Goal: Find specific page/section: Find specific page/section

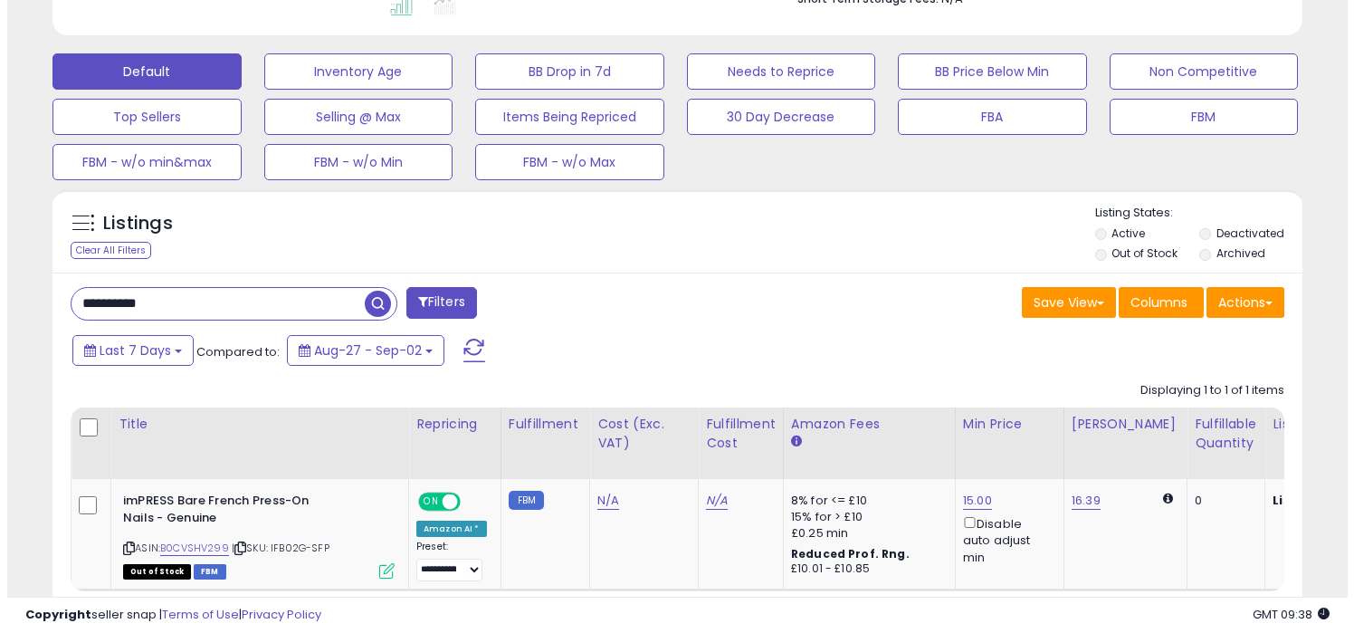
scroll to position [371, 723]
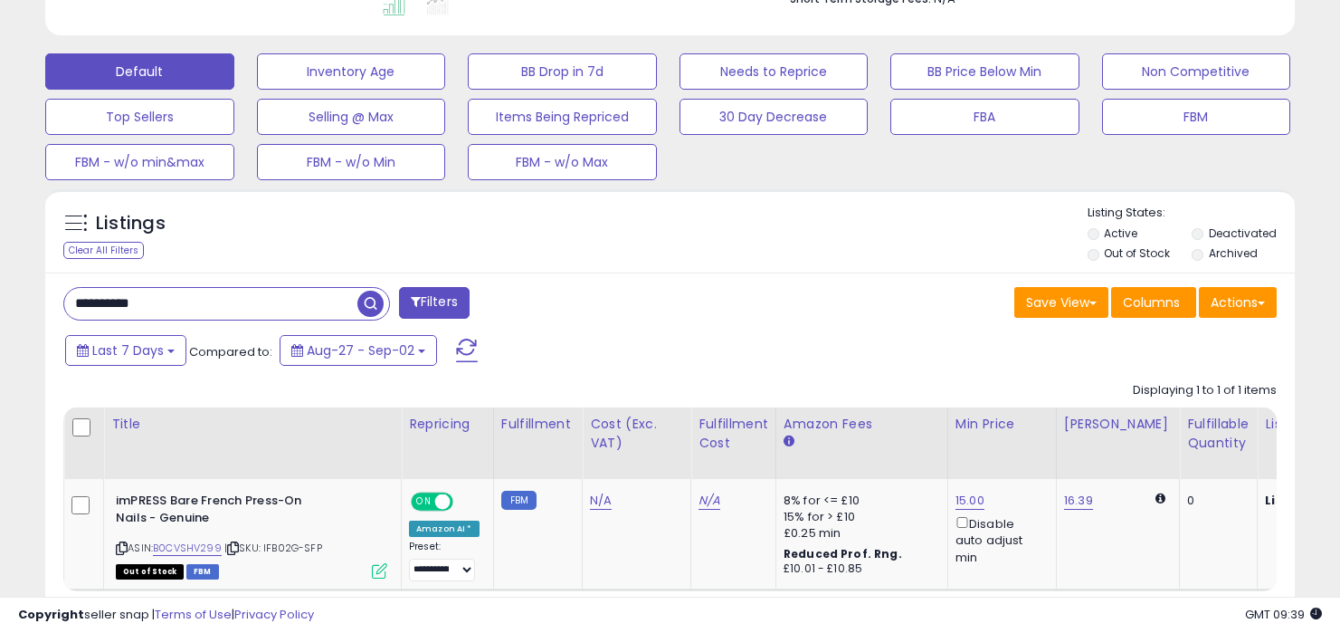
click at [367, 308] on span "button" at bounding box center [370, 304] width 26 height 26
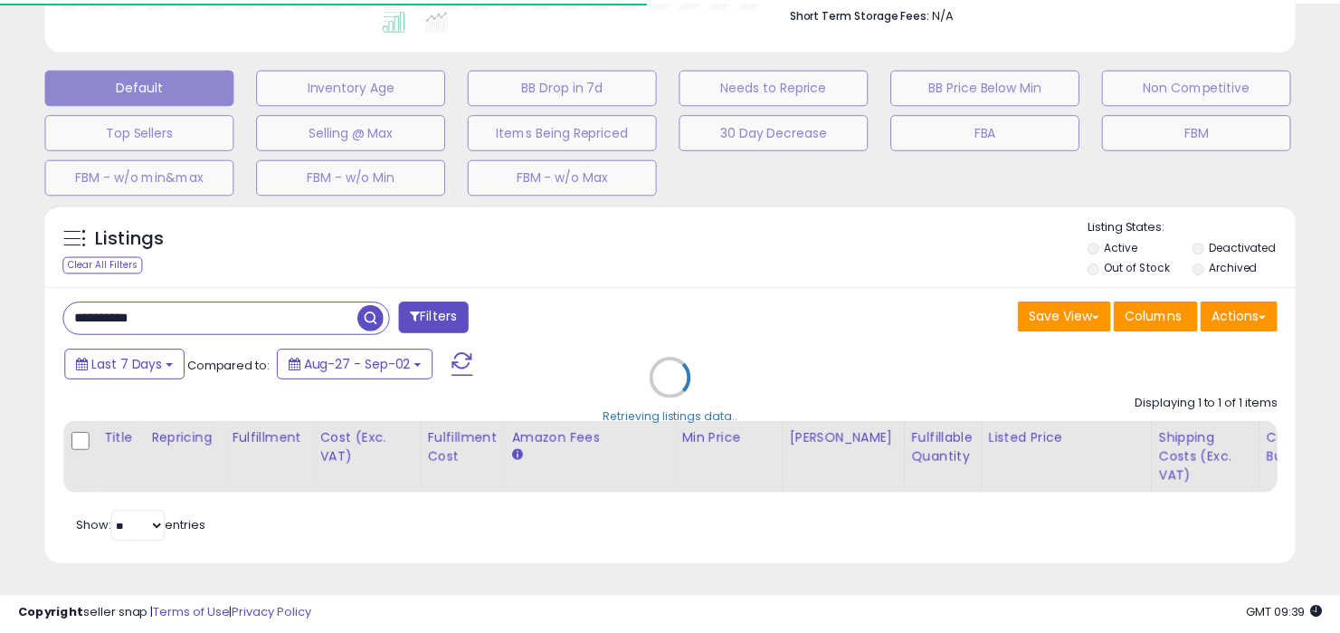
scroll to position [904650, 904297]
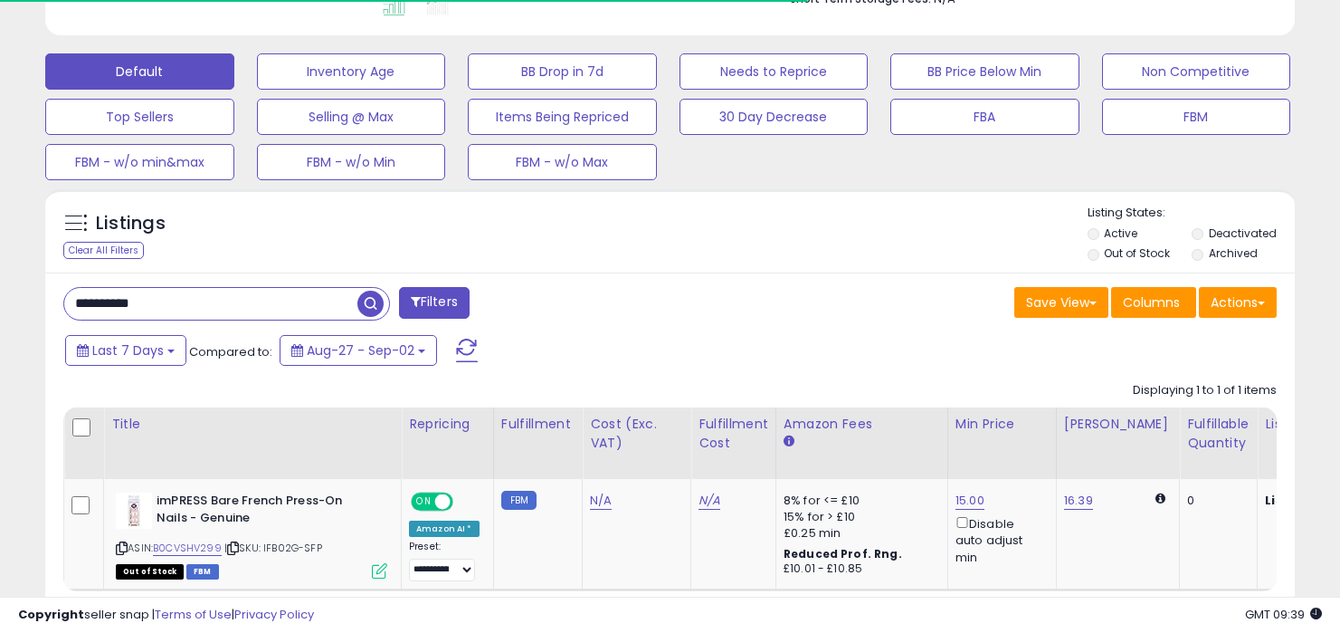
click at [744, 266] on div "Listings Clear All Filters" at bounding box center [670, 230] width 1250 height 83
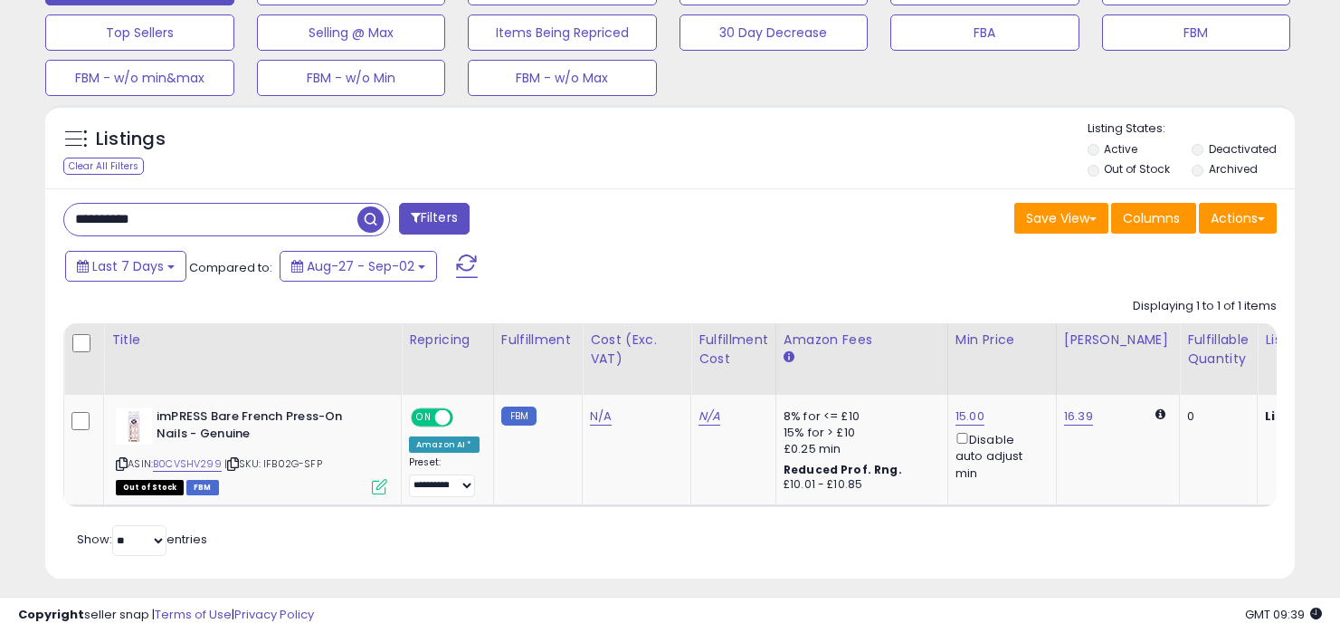
scroll to position [589, 0]
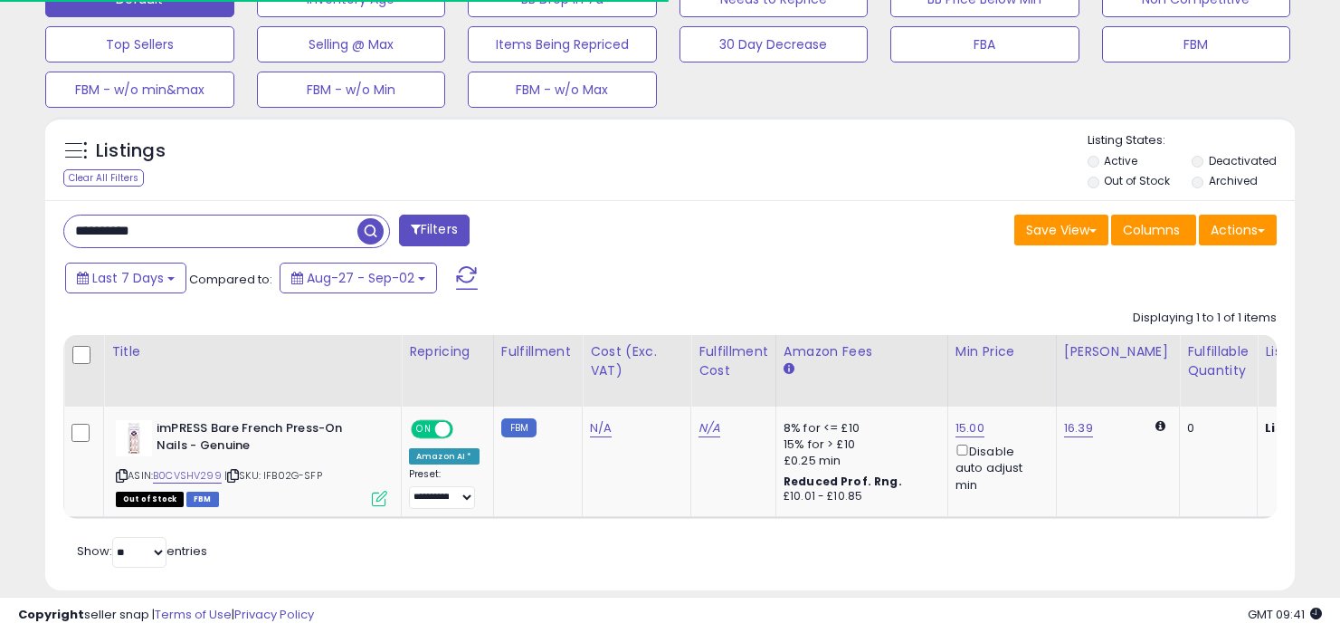
drag, startPoint x: 262, startPoint y: 229, endPoint x: 271, endPoint y: 162, distance: 67.6
click at [270, 164] on div "Listings Clear All Filters Active" at bounding box center [670, 353] width 1250 height 473
paste input "text"
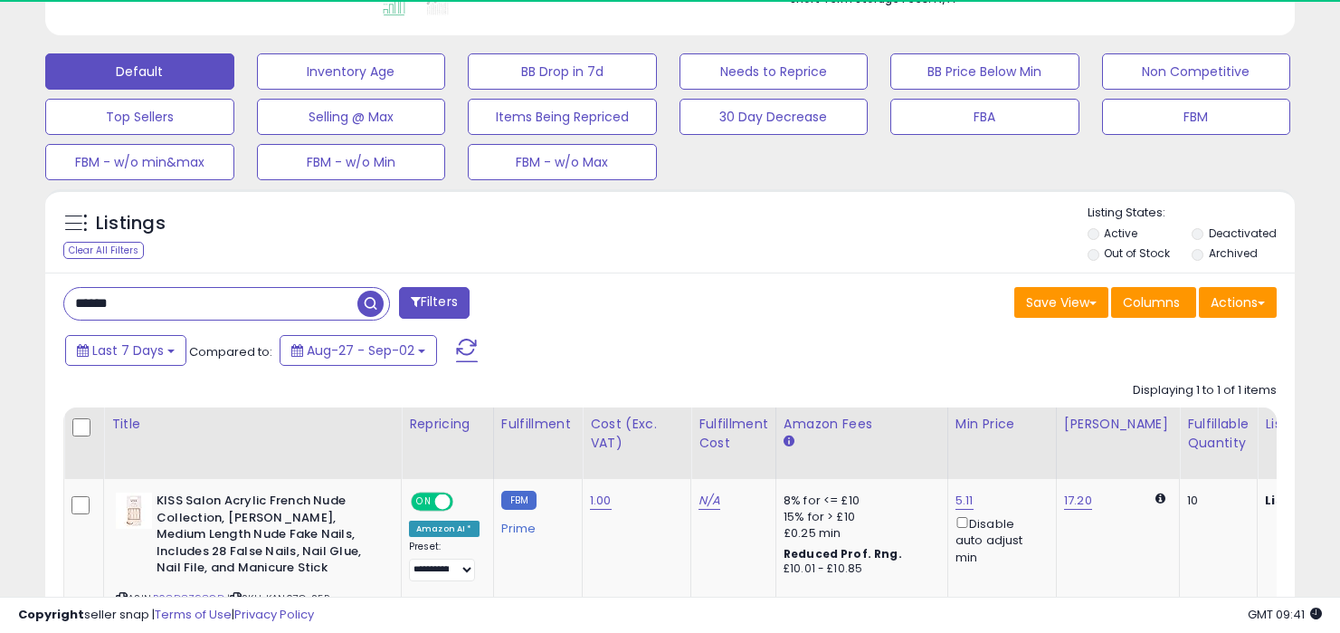
scroll to position [371, 723]
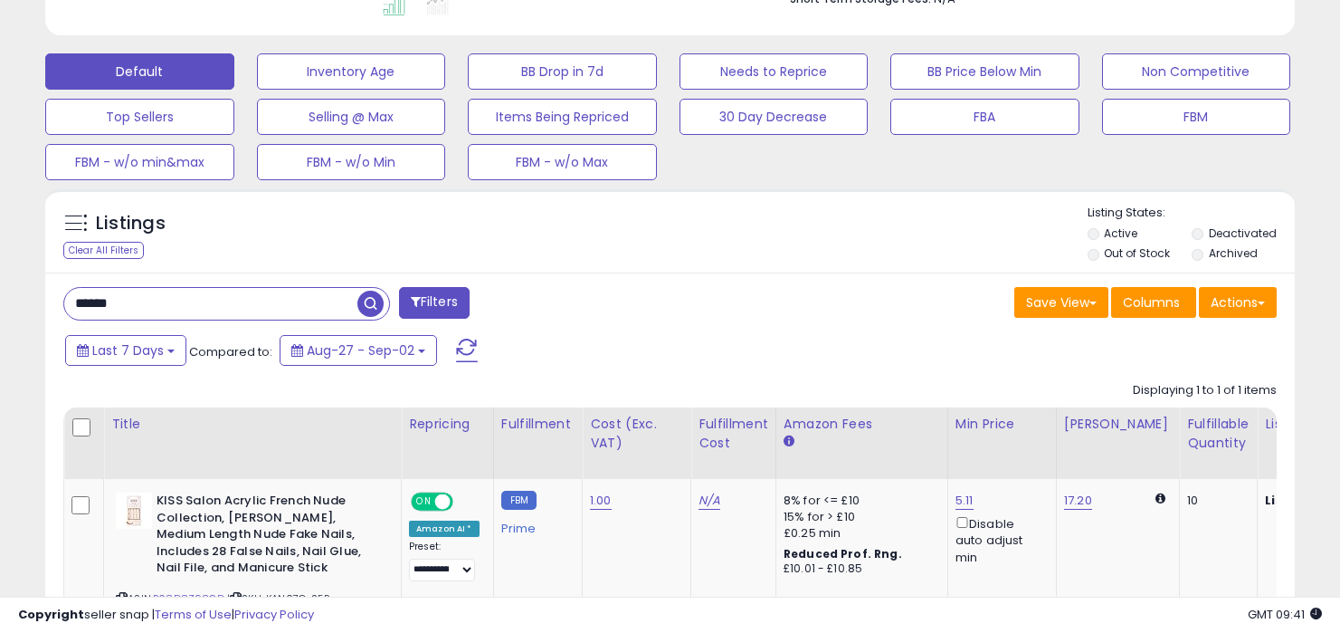
drag, startPoint x: 203, startPoint y: 306, endPoint x: 202, endPoint y: 271, distance: 35.3
click at [202, 271] on div "Listings Clear All Filters Active" at bounding box center [670, 450] width 1250 height 523
paste input "text"
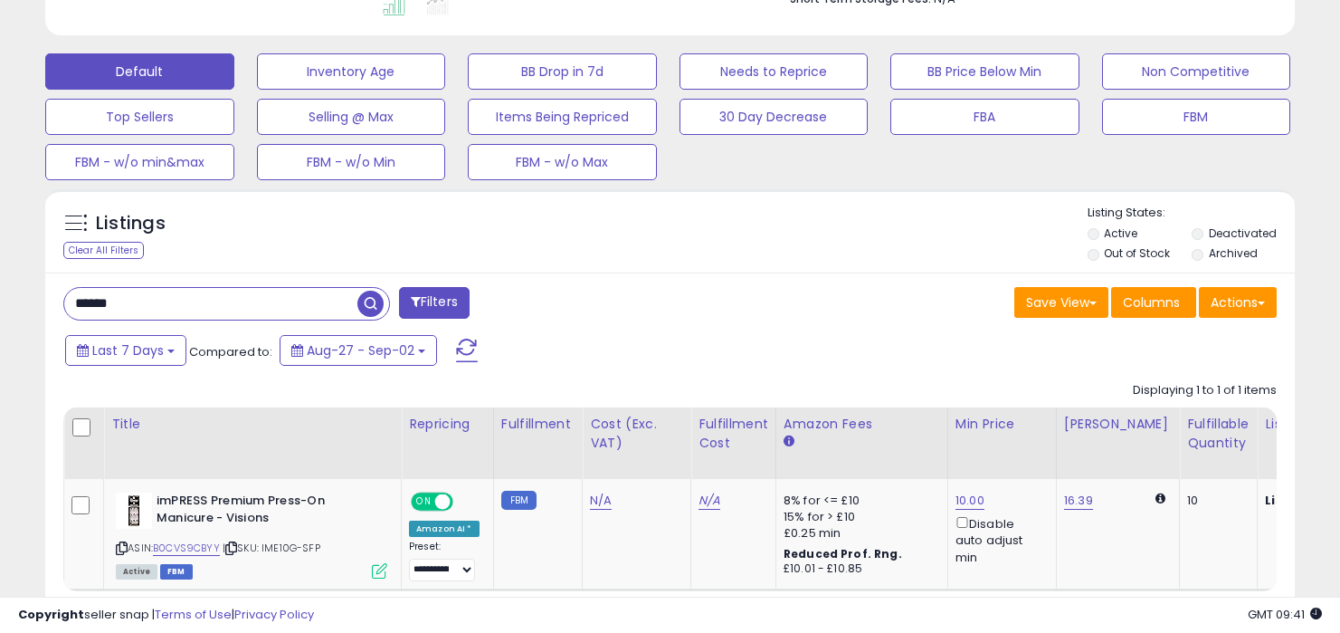
drag, startPoint x: 209, startPoint y: 305, endPoint x: 208, endPoint y: 229, distance: 76.0
click at [208, 233] on div "Listings Clear All Filters Active" at bounding box center [670, 425] width 1250 height 473
paste input "text"
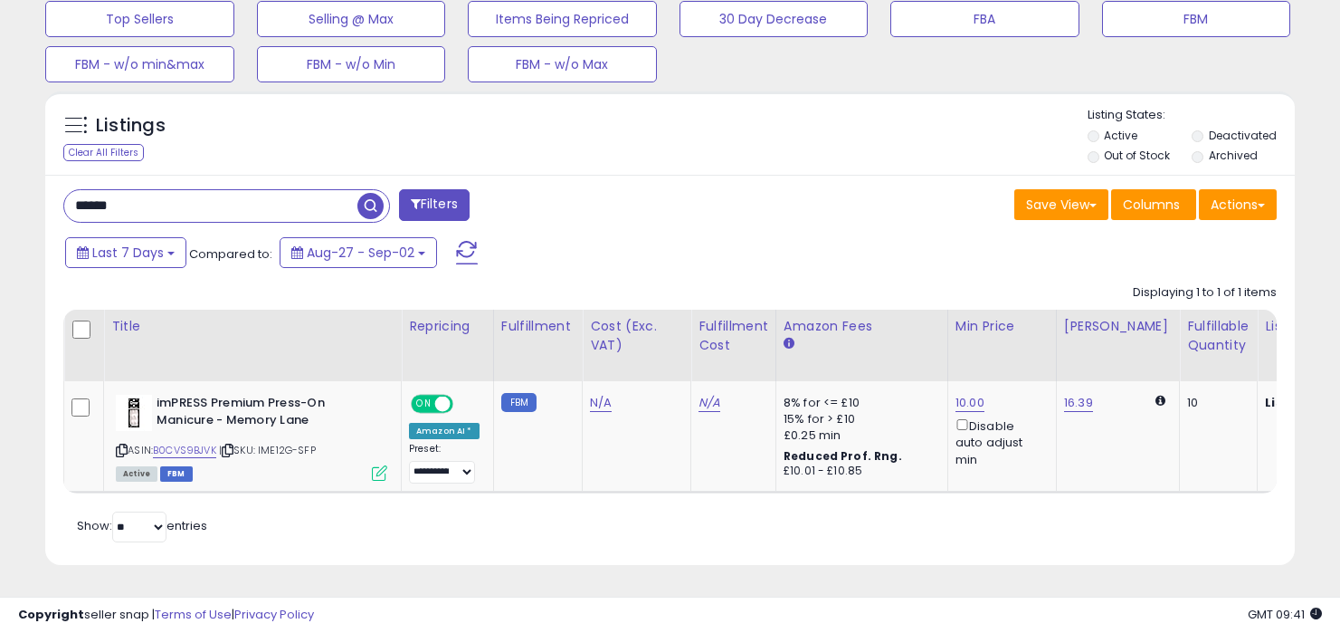
scroll to position [628, 0]
drag, startPoint x: 202, startPoint y: 196, endPoint x: 203, endPoint y: 161, distance: 35.3
click at [202, 175] on div "****** Filters Save View Save As New View Update Current View" at bounding box center [670, 370] width 1250 height 390
paste input "**"
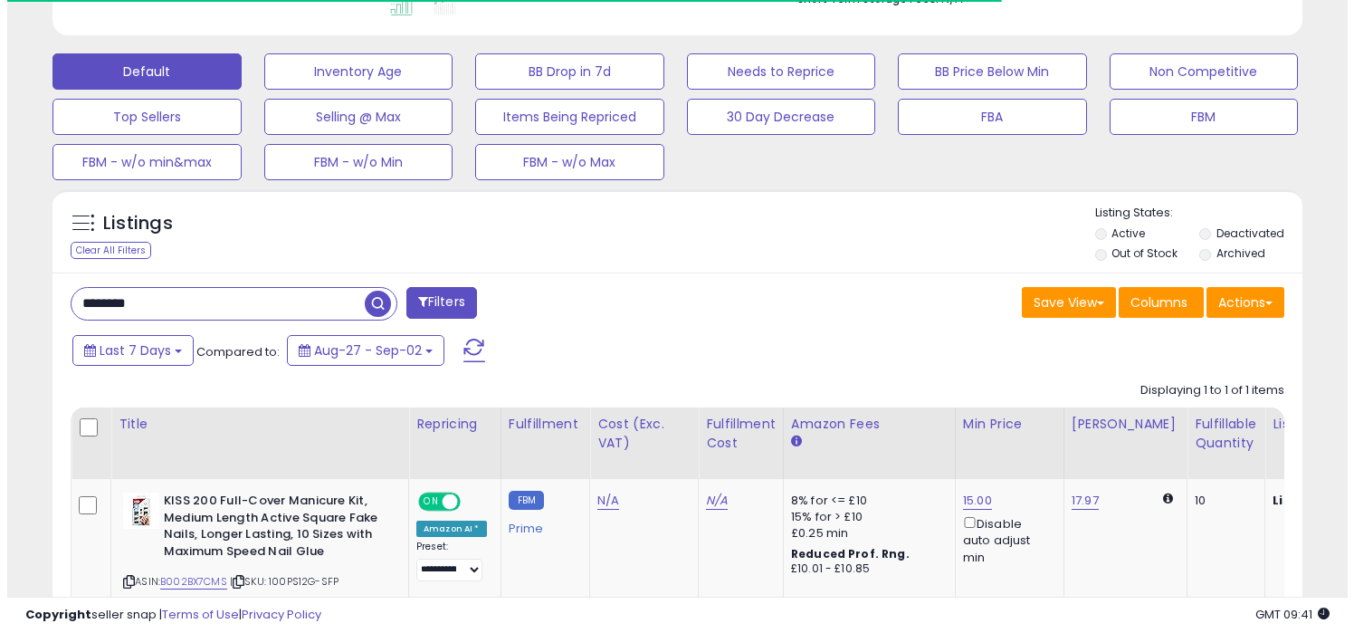
scroll to position [371, 723]
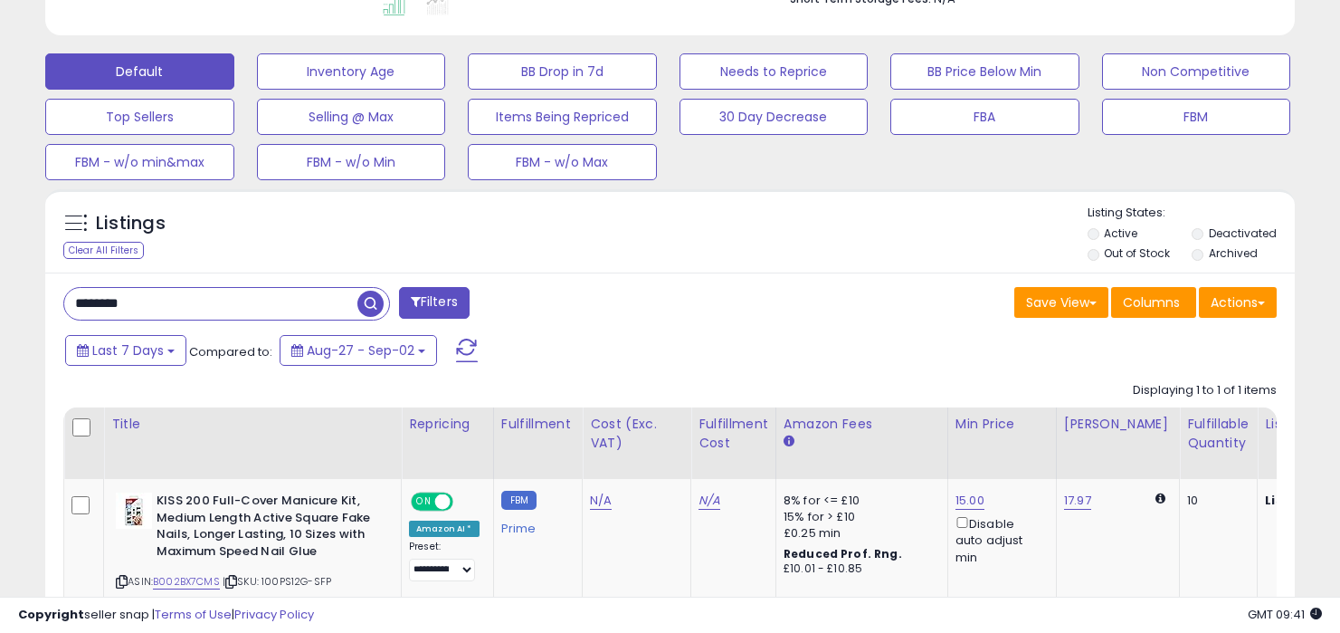
drag, startPoint x: 195, startPoint y: 300, endPoint x: 190, endPoint y: 241, distance: 59.0
click at [190, 245] on div "Listings Clear All Filters Active" at bounding box center [670, 442] width 1250 height 506
paste input "text"
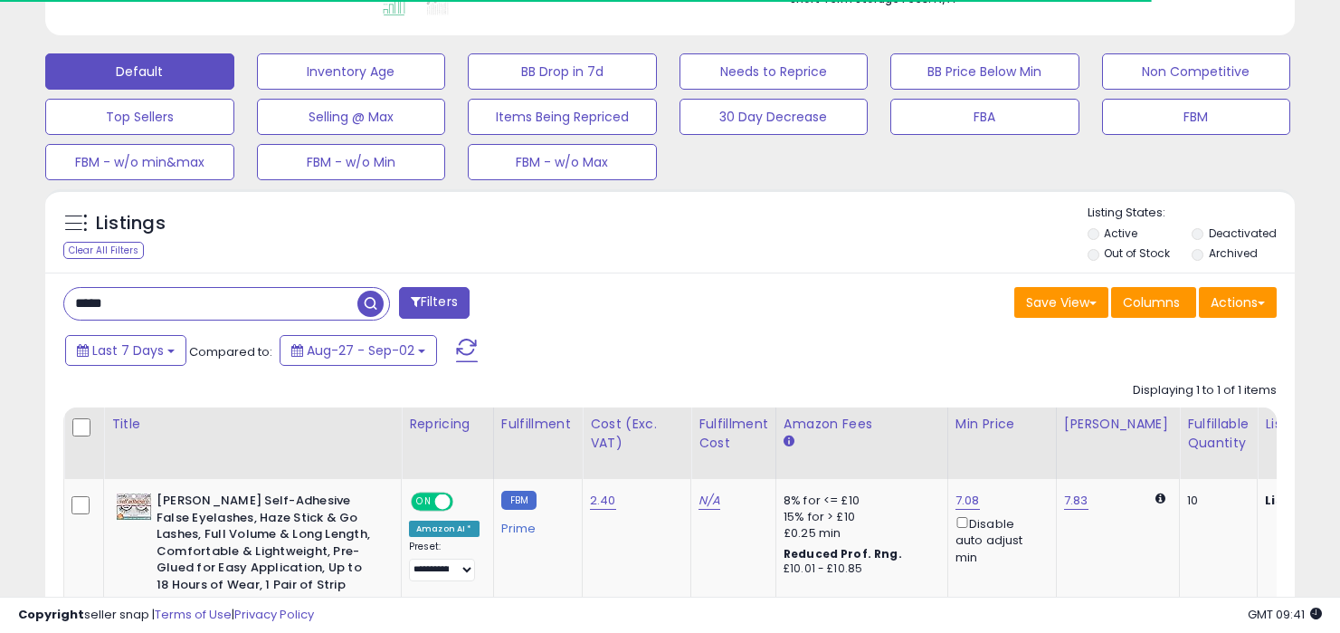
scroll to position [0, 0]
drag, startPoint x: 217, startPoint y: 303, endPoint x: 217, endPoint y: 269, distance: 34.4
click at [217, 270] on div "Listings Clear All Filters Active" at bounding box center [670, 467] width 1250 height 557
paste input "text"
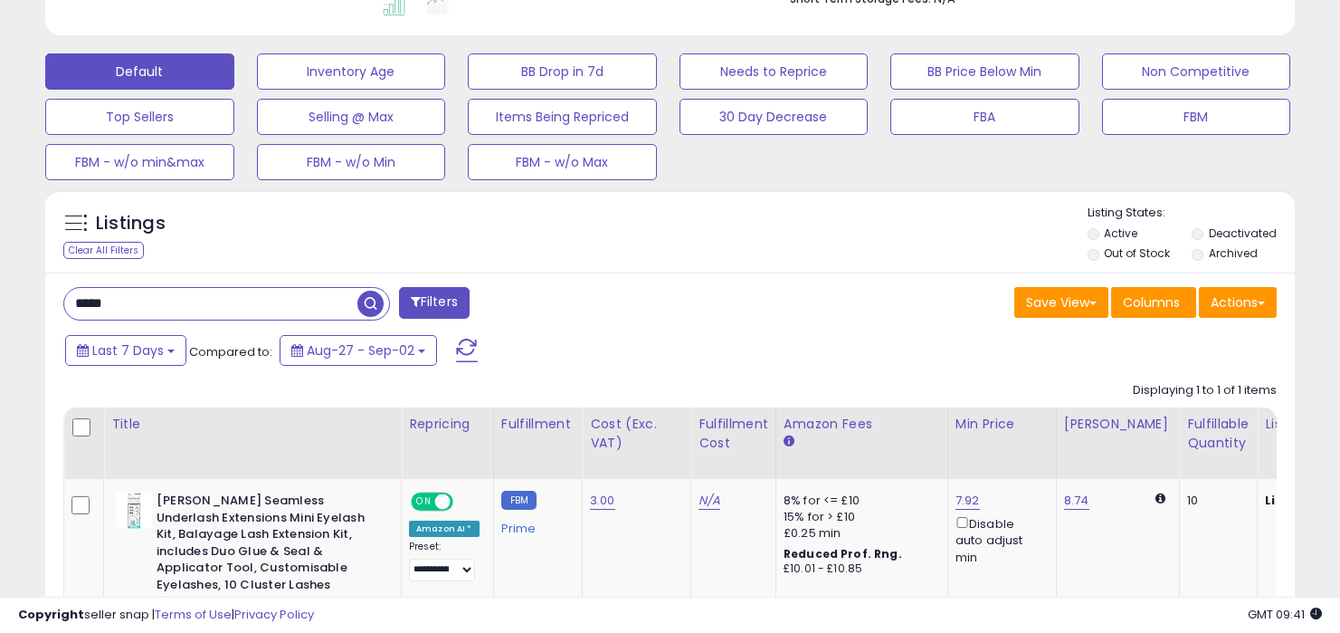
drag, startPoint x: 183, startPoint y: 305, endPoint x: 195, endPoint y: 205, distance: 100.2
click at [186, 228] on div "Listings Clear All Filters Active" at bounding box center [670, 458] width 1250 height 539
paste input "text"
drag, startPoint x: 172, startPoint y: 298, endPoint x: 172, endPoint y: 205, distance: 92.3
click at [172, 207] on div "Listings Clear All Filters Active" at bounding box center [670, 458] width 1250 height 539
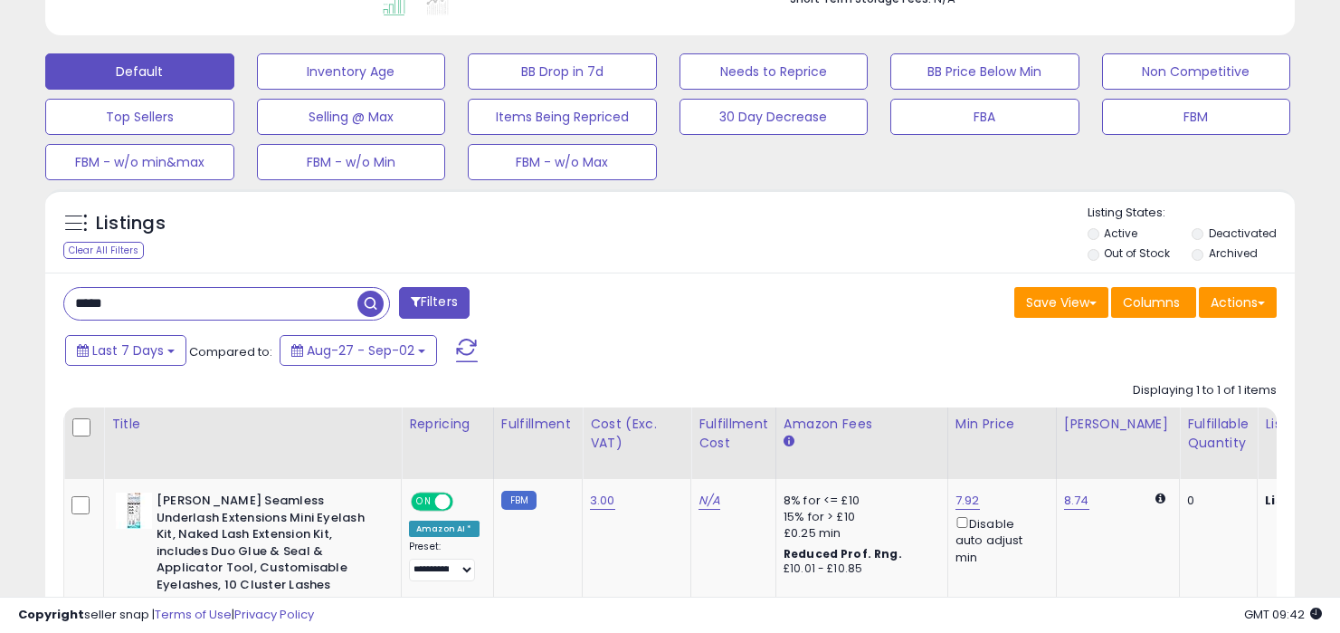
paste input "text"
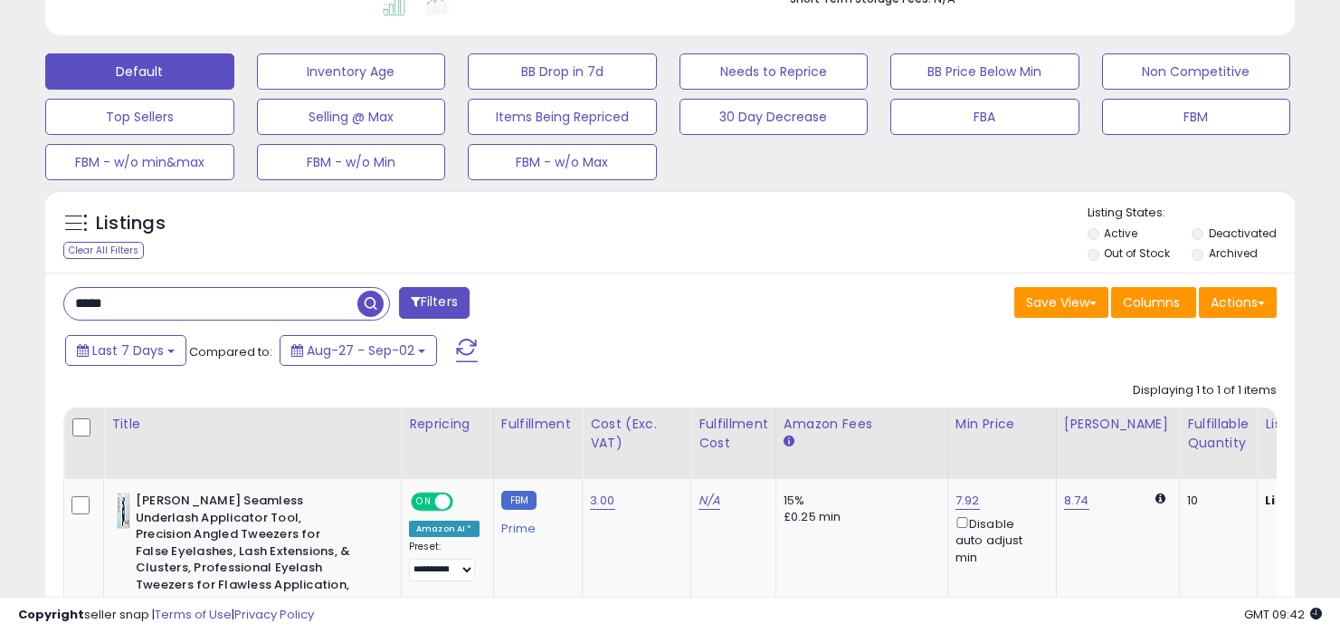
drag, startPoint x: 174, startPoint y: 300, endPoint x: 170, endPoint y: 243, distance: 56.2
click at [170, 250] on div "Listings Clear All Filters Active" at bounding box center [670, 467] width 1250 height 557
paste input "text"
drag, startPoint x: 172, startPoint y: 300, endPoint x: 170, endPoint y: 269, distance: 31.7
click at [170, 270] on div "Listings Clear All Filters Active" at bounding box center [670, 467] width 1250 height 557
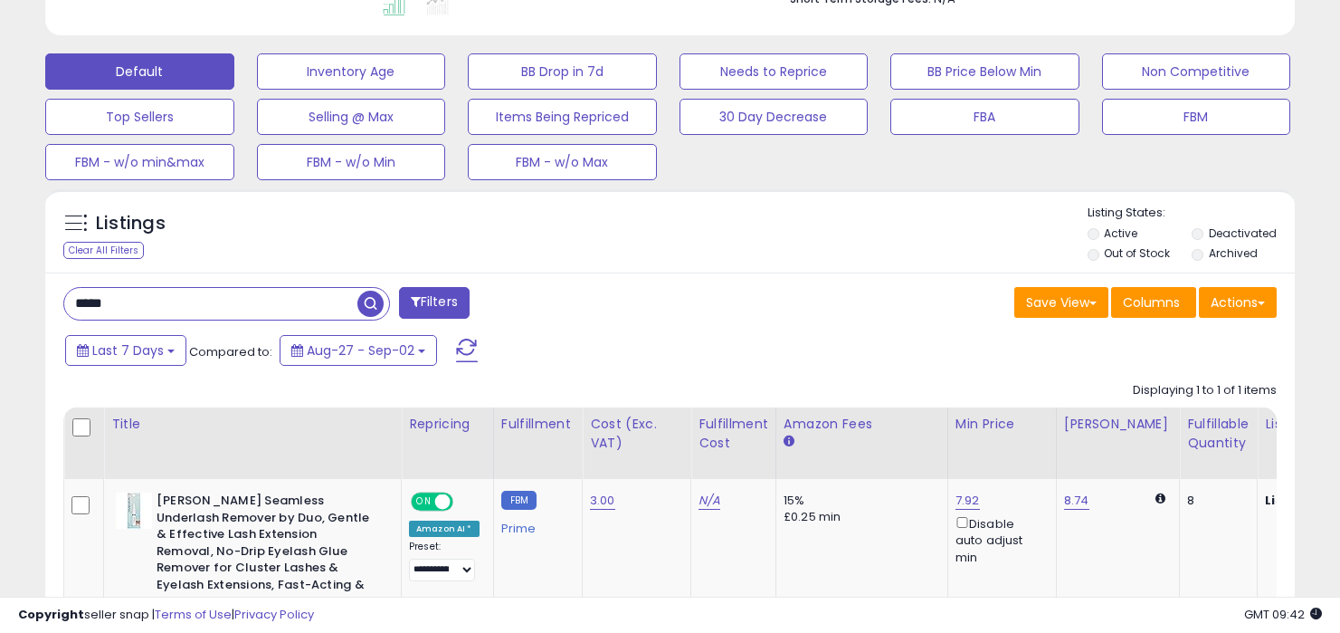
paste input "text"
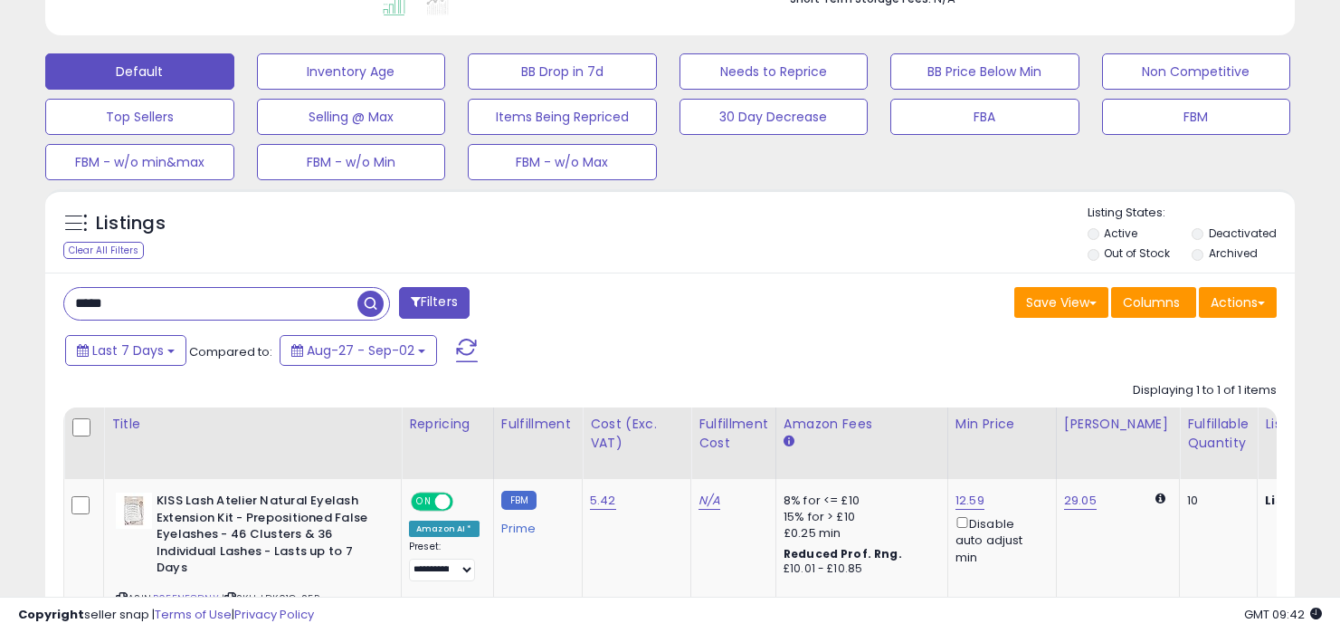
drag, startPoint x: 252, startPoint y: 309, endPoint x: 252, endPoint y: 262, distance: 46.2
click at [252, 266] on div "Listings Clear All Filters Active" at bounding box center [670, 450] width 1250 height 523
paste input "***"
drag, startPoint x: 178, startPoint y: 309, endPoint x: 166, endPoint y: 262, distance: 47.9
click at [166, 262] on div "Listings Clear All Filters Active" at bounding box center [670, 442] width 1250 height 506
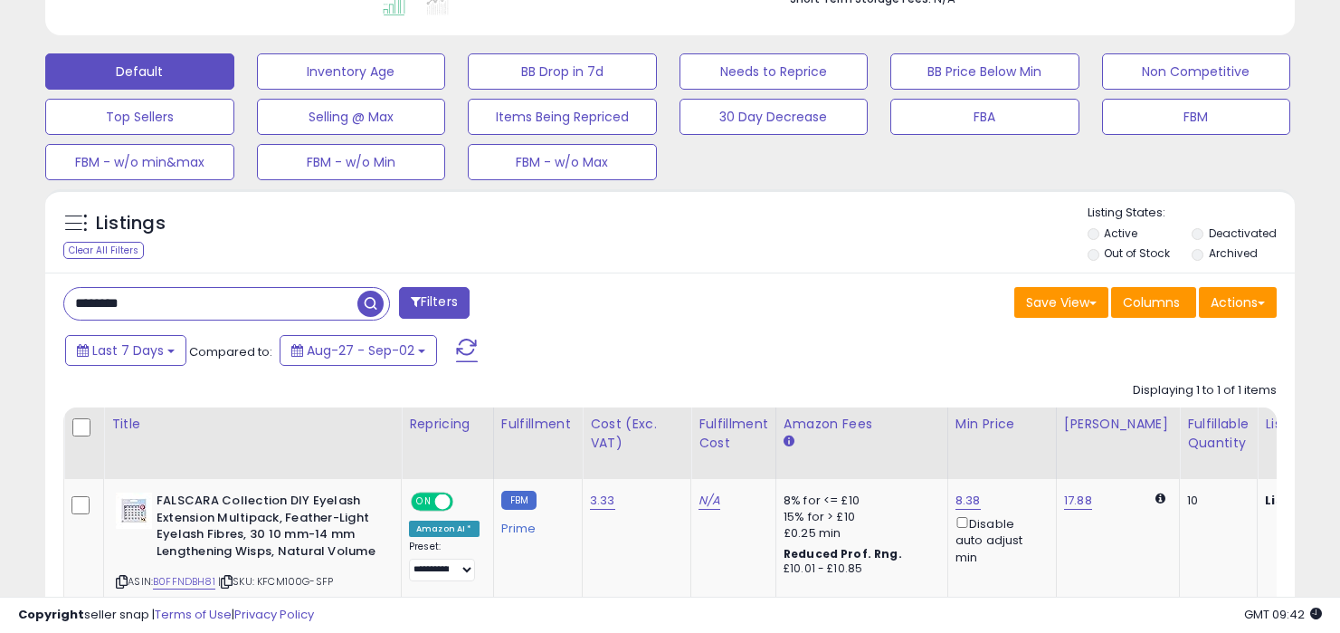
paste input "text"
type input "********"
